Goal: Check status

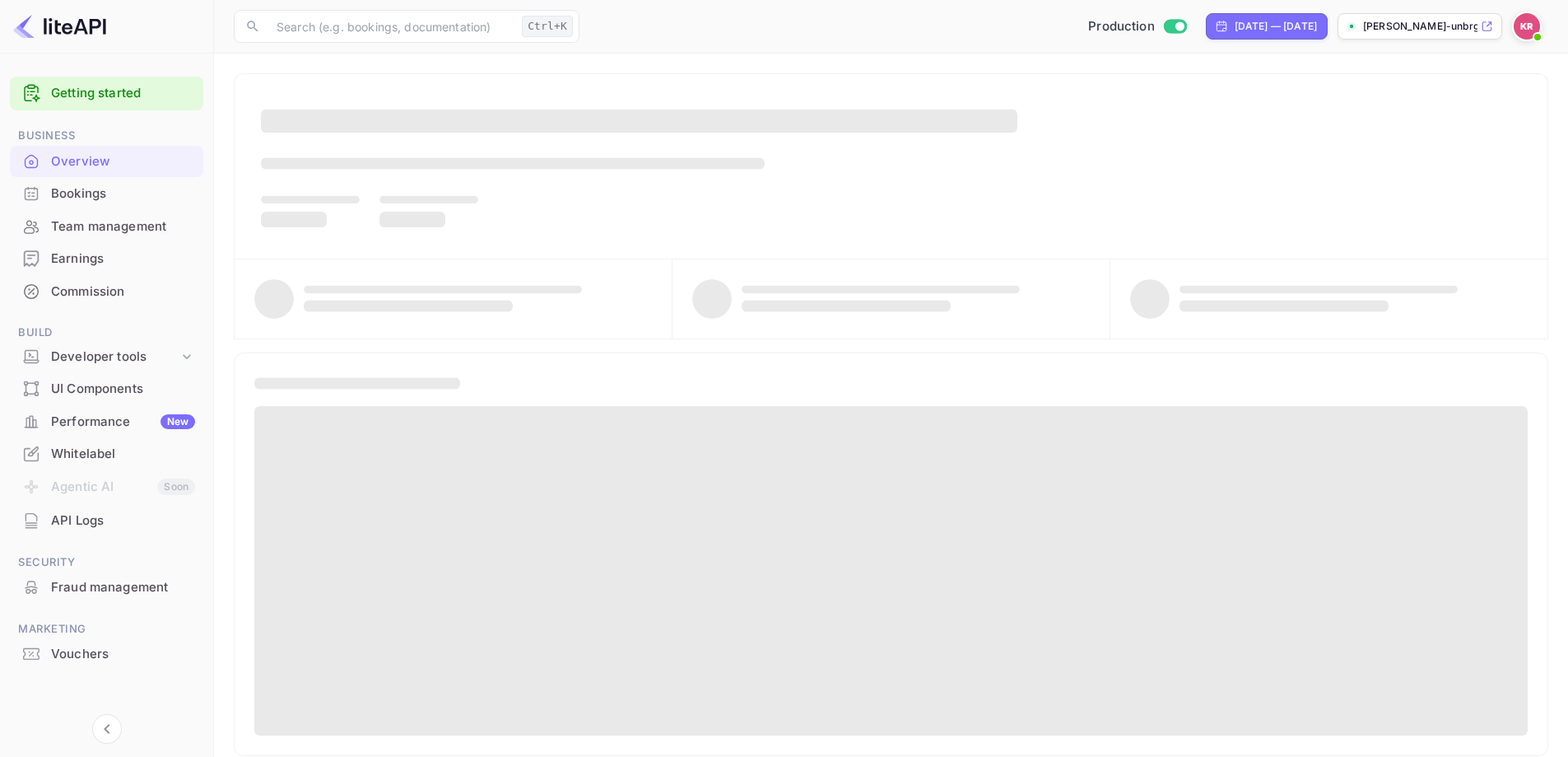
click at [85, 207] on div "Bookings" at bounding box center [107, 194] width 194 height 32
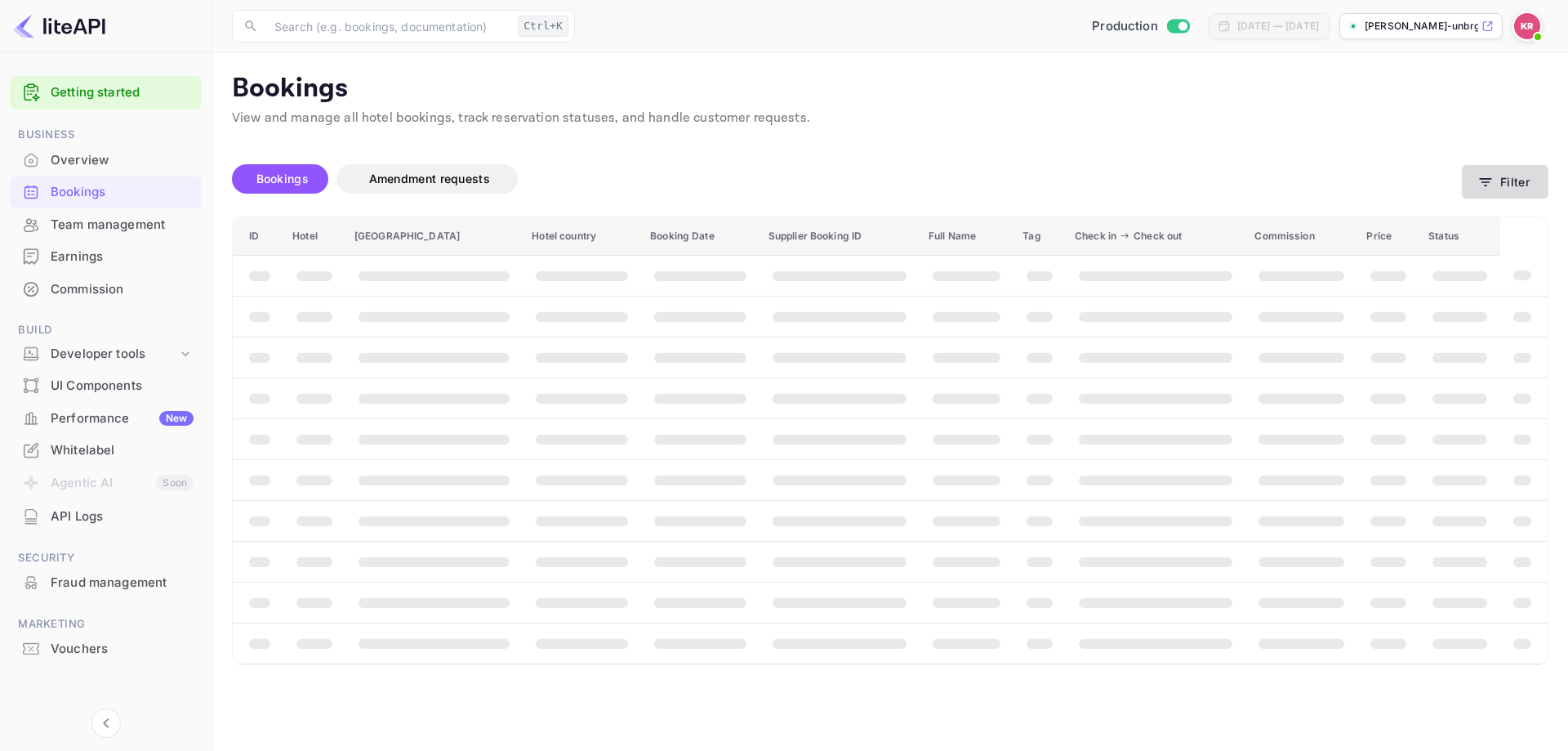
click at [1503, 184] on button "Filter" at bounding box center [1505, 181] width 86 height 33
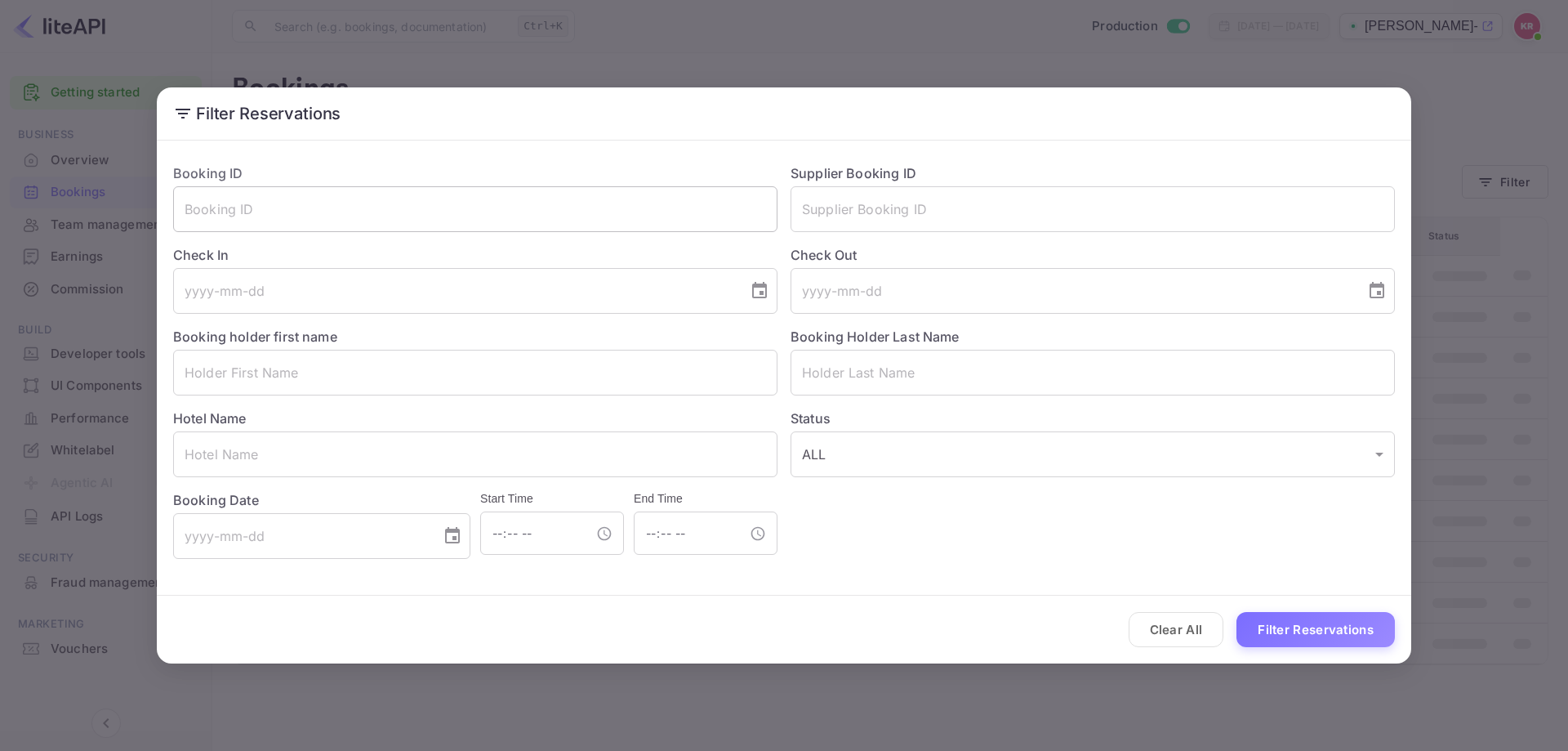
click at [484, 208] on input "text" at bounding box center [474, 210] width 604 height 46
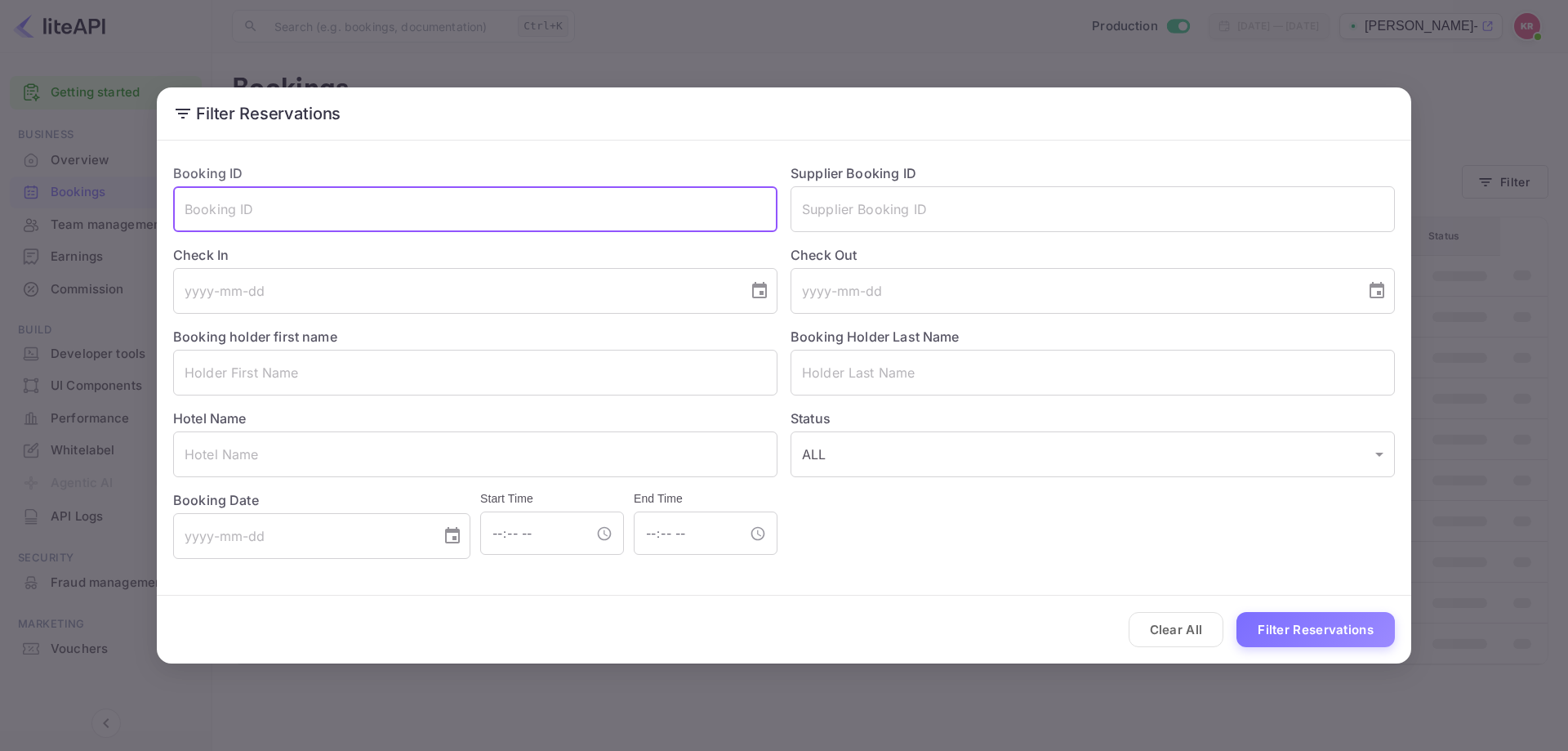
paste input "xkbr8nAD9"
type input "xkbr8nAD9"
click at [1300, 624] on button "Filter Reservations" at bounding box center [1315, 629] width 158 height 35
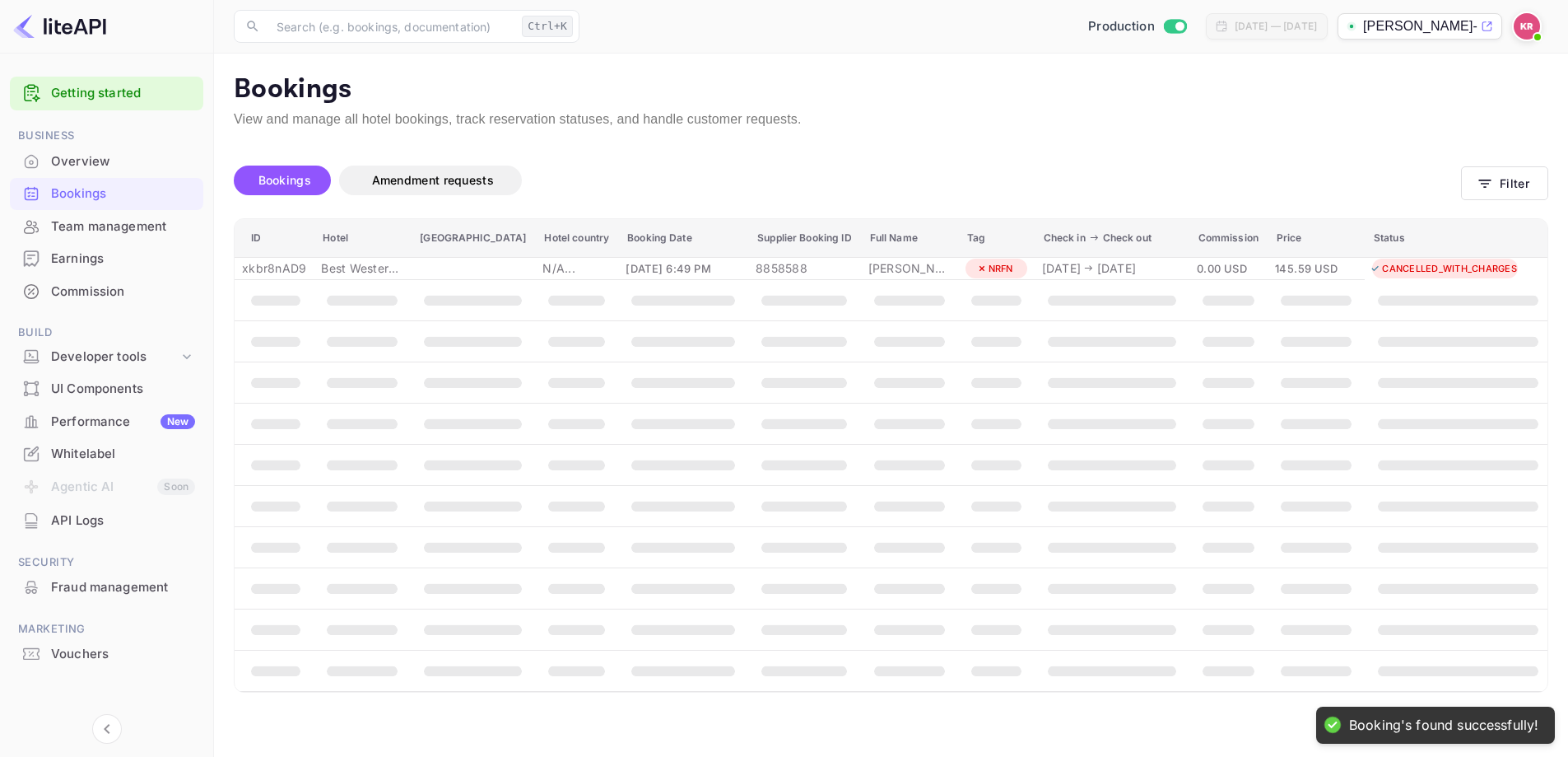
click at [1307, 628] on th "booking table" at bounding box center [1315, 629] width 97 height 41
click at [1197, 262] on div "0.00 USD" at bounding box center [1228, 269] width 63 height 19
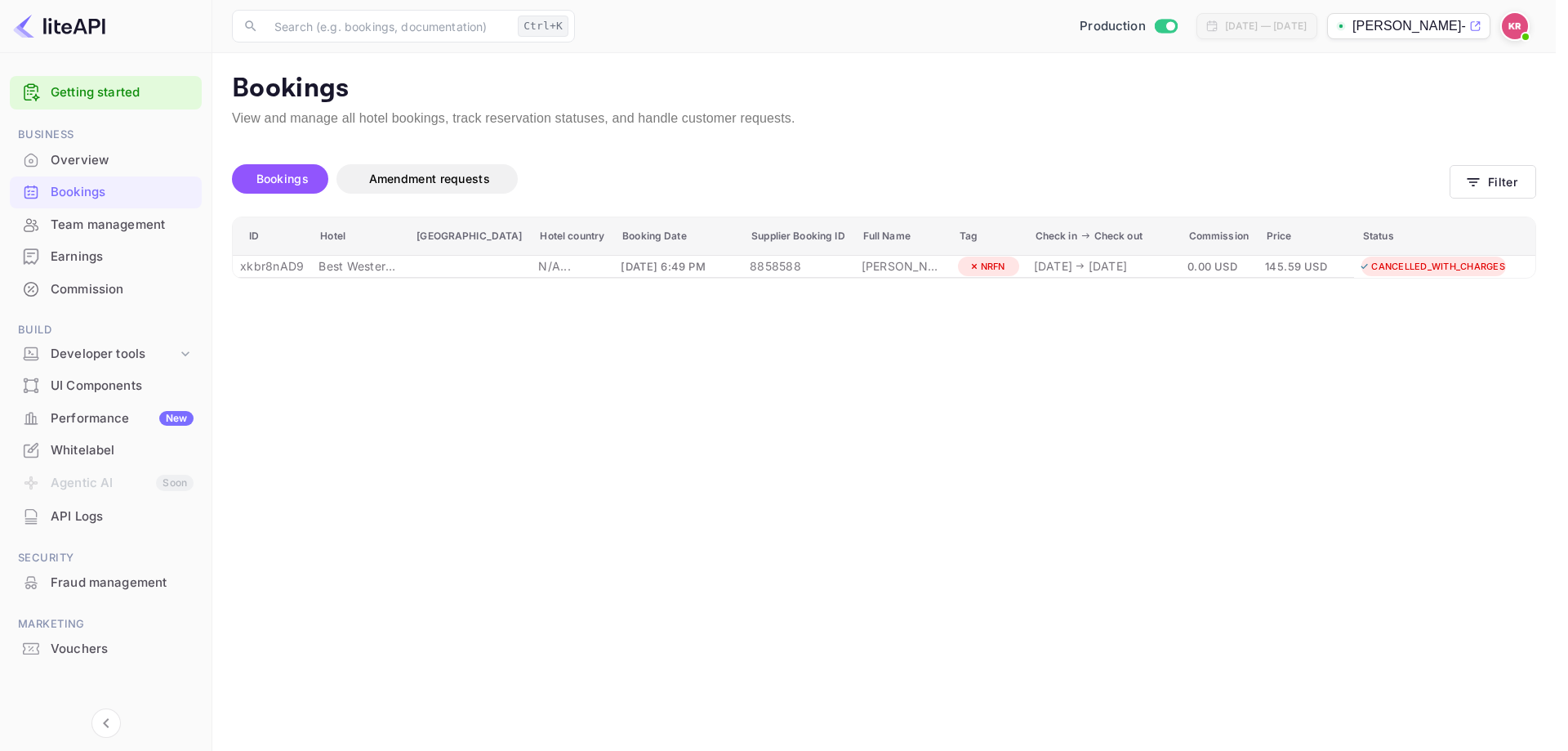
click at [1345, 561] on div at bounding box center [784, 375] width 1568 height 751
